Goal: Information Seeking & Learning: Learn about a topic

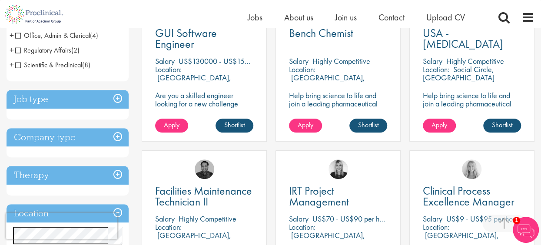
scroll to position [217, 0]
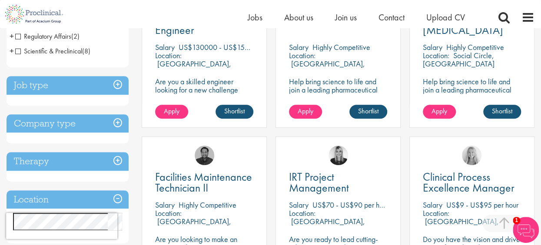
click at [288, 140] on div "Janelle Jones" at bounding box center [338, 152] width 124 height 30
click at [105, 16] on div "Home Jobs About us Join us Contact Upload CV" at bounding box center [267, 14] width 535 height 28
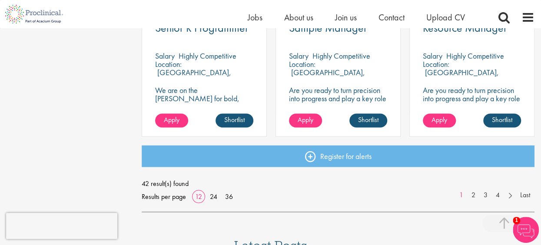
scroll to position [696, 0]
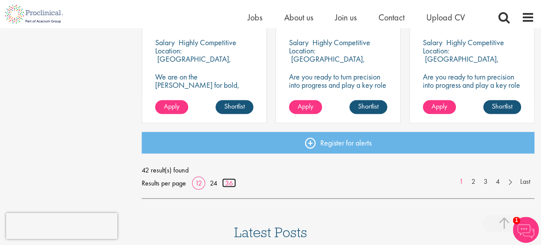
click at [226, 182] on link "36" at bounding box center [229, 182] width 14 height 9
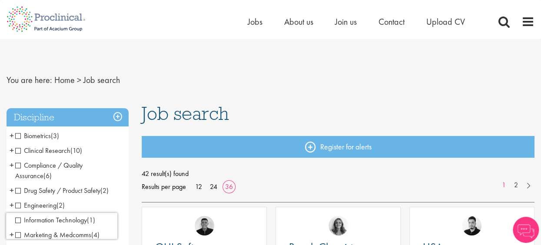
click at [17, 166] on span "Compliance / Quality Assurance" at bounding box center [48, 171] width 67 height 20
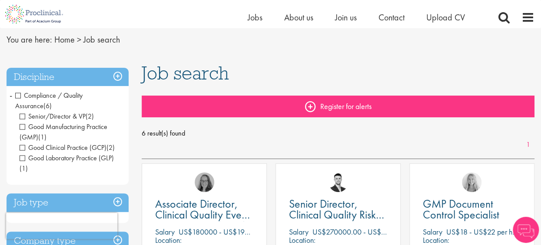
scroll to position [43, 0]
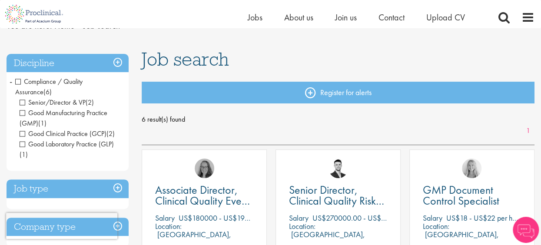
click at [21, 113] on span "Good Manufacturing Practice (GMP)" at bounding box center [64, 118] width 88 height 20
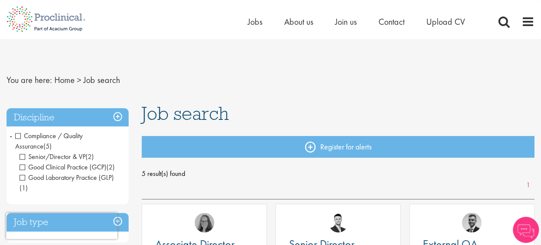
click at [22, 178] on span "Good Laboratory Practice (GLP)" at bounding box center [67, 177] width 94 height 9
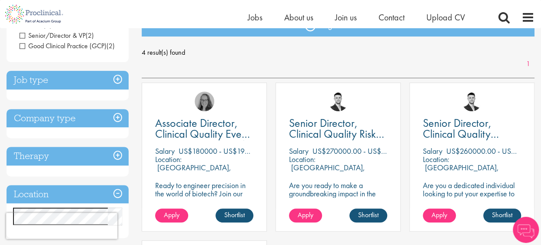
scroll to position [130, 0]
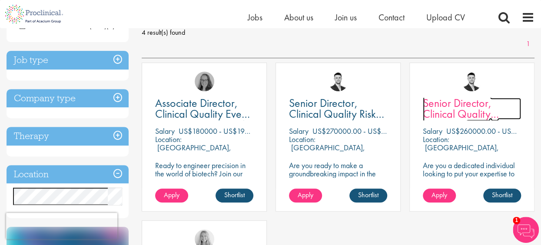
click at [455, 105] on span "Senior Director, Clinical Quality Assurance" at bounding box center [461, 114] width 76 height 37
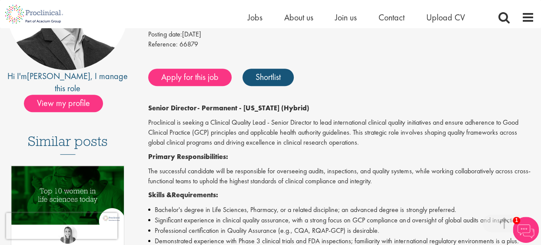
scroll to position [130, 0]
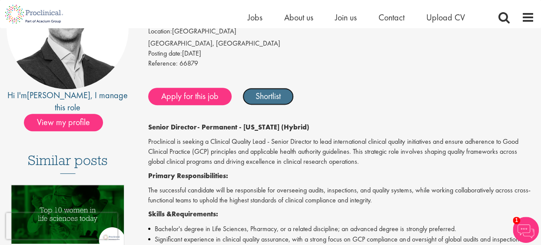
click at [263, 94] on link "Shortlist" at bounding box center [268, 96] width 51 height 17
click at [291, 98] on link "Shortlisted" at bounding box center [273, 96] width 60 height 17
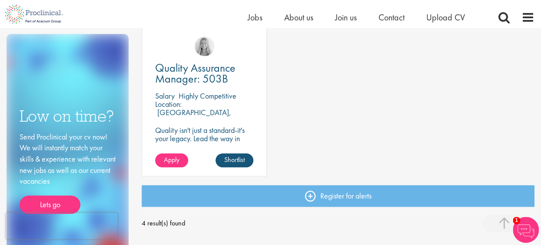
scroll to position [345, 0]
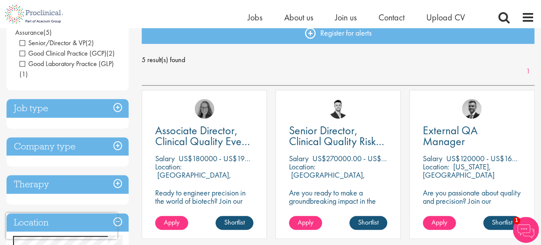
scroll to position [130, 0]
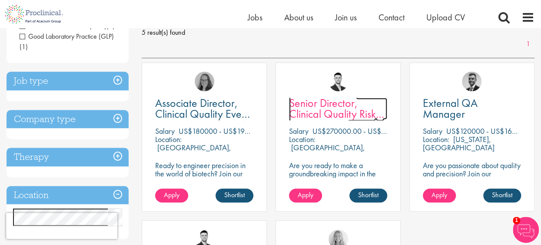
click at [332, 117] on span "Senior Director, Clinical Quality Risk Management" at bounding box center [336, 114] width 95 height 37
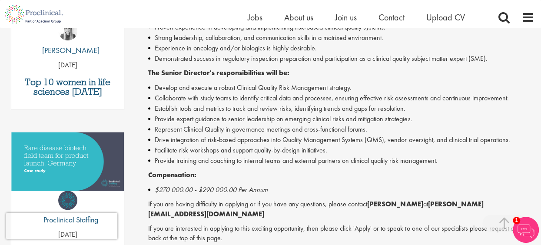
scroll to position [261, 0]
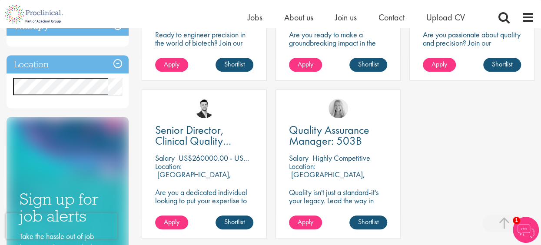
scroll to position [261, 0]
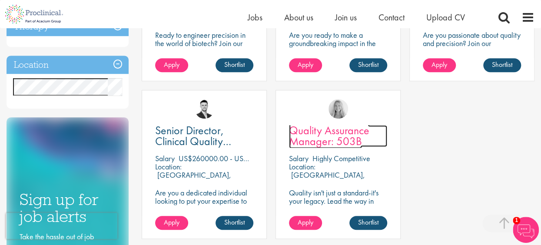
click at [326, 128] on span "Quality Assurance Manager: 503B" at bounding box center [329, 136] width 80 height 26
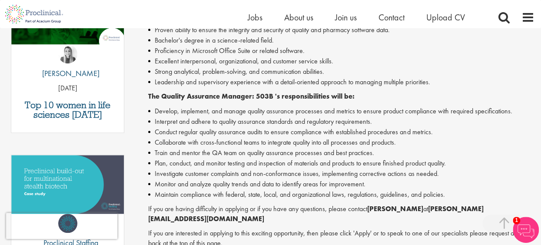
scroll to position [348, 0]
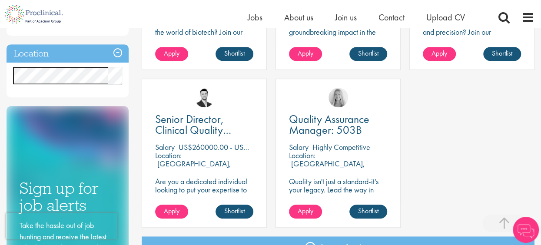
scroll to position [261, 0]
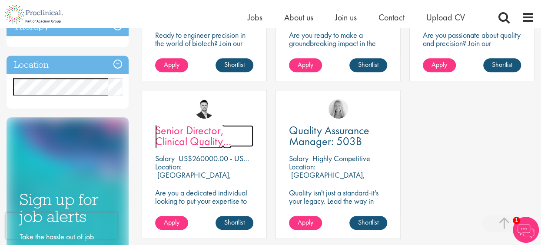
click at [201, 140] on span "Senior Director, Clinical Quality Assurance" at bounding box center [193, 141] width 76 height 37
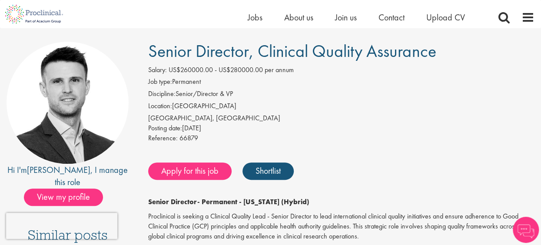
scroll to position [87, 0]
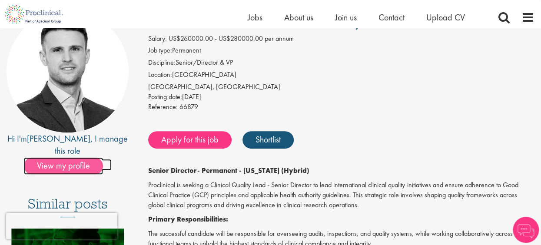
click at [67, 159] on span "View my profile" at bounding box center [63, 165] width 79 height 17
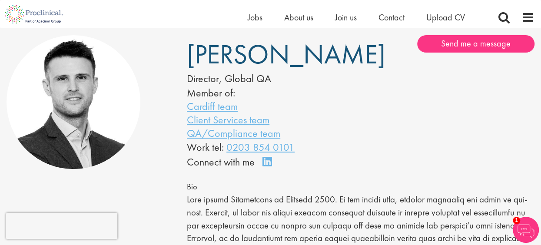
scroll to position [43, 0]
